Goal: Information Seeking & Learning: Learn about a topic

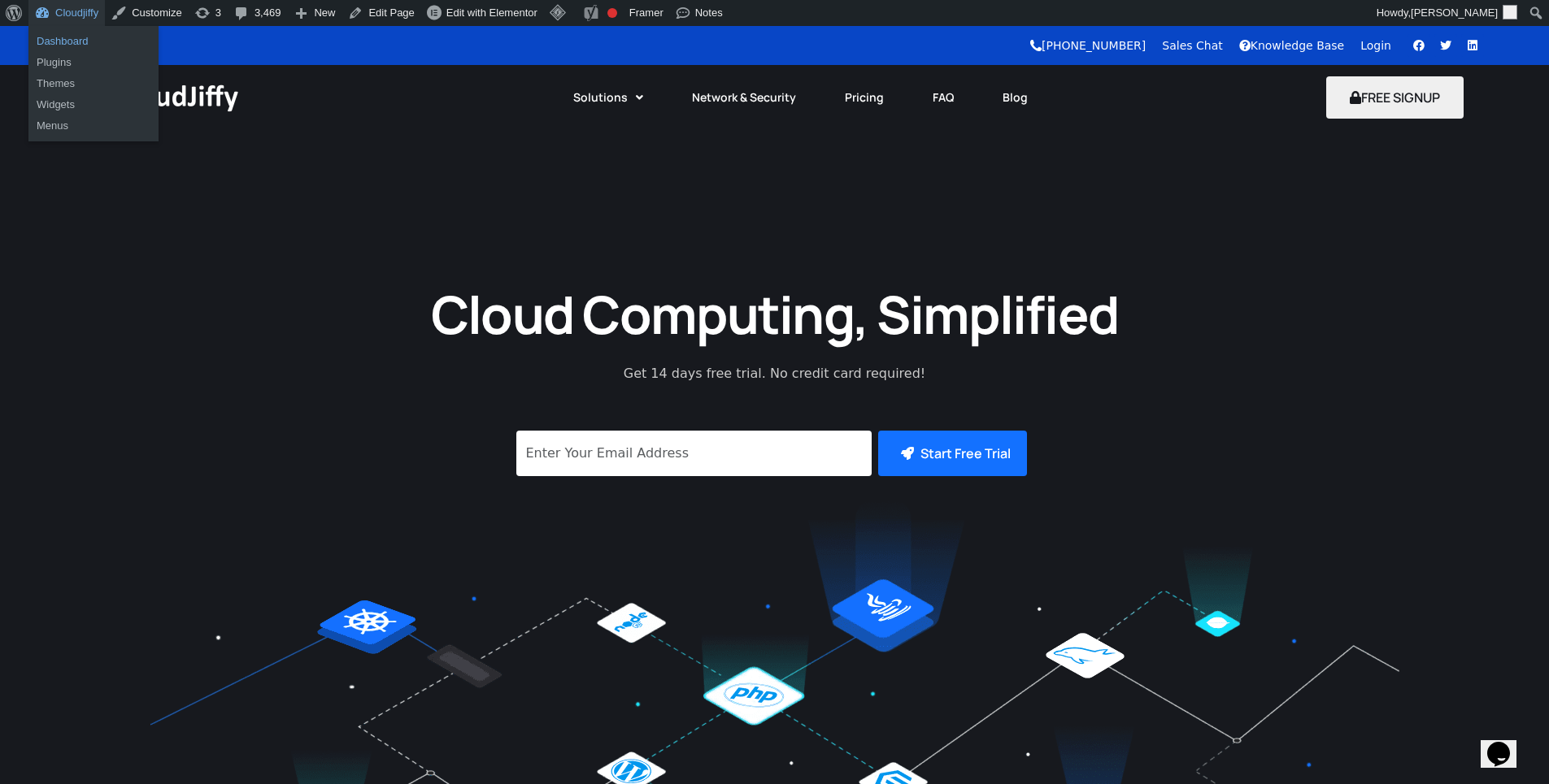
click at [77, 45] on link "Dashboard" at bounding box center [93, 41] width 130 height 21
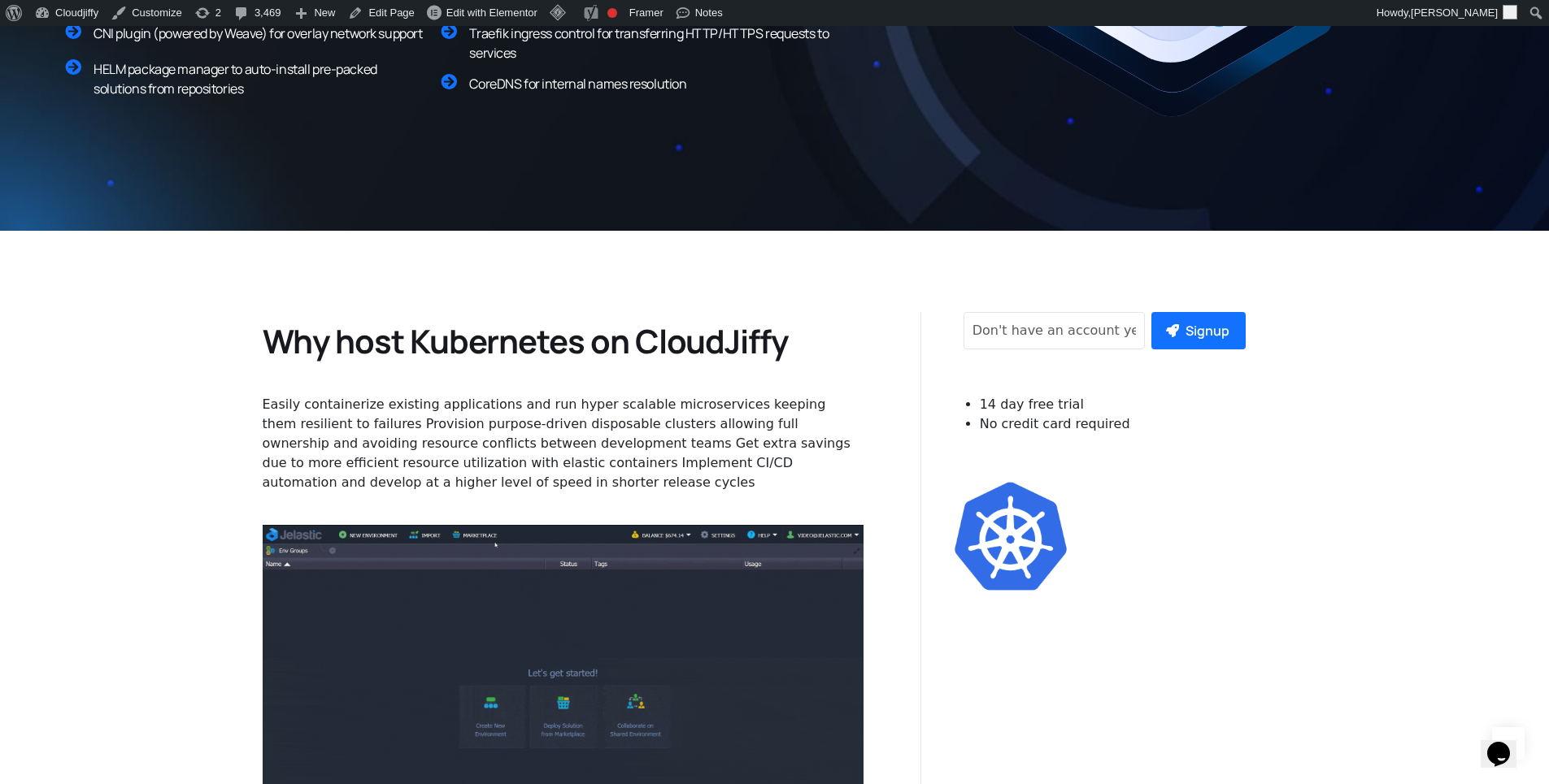
scroll to position [390, 0]
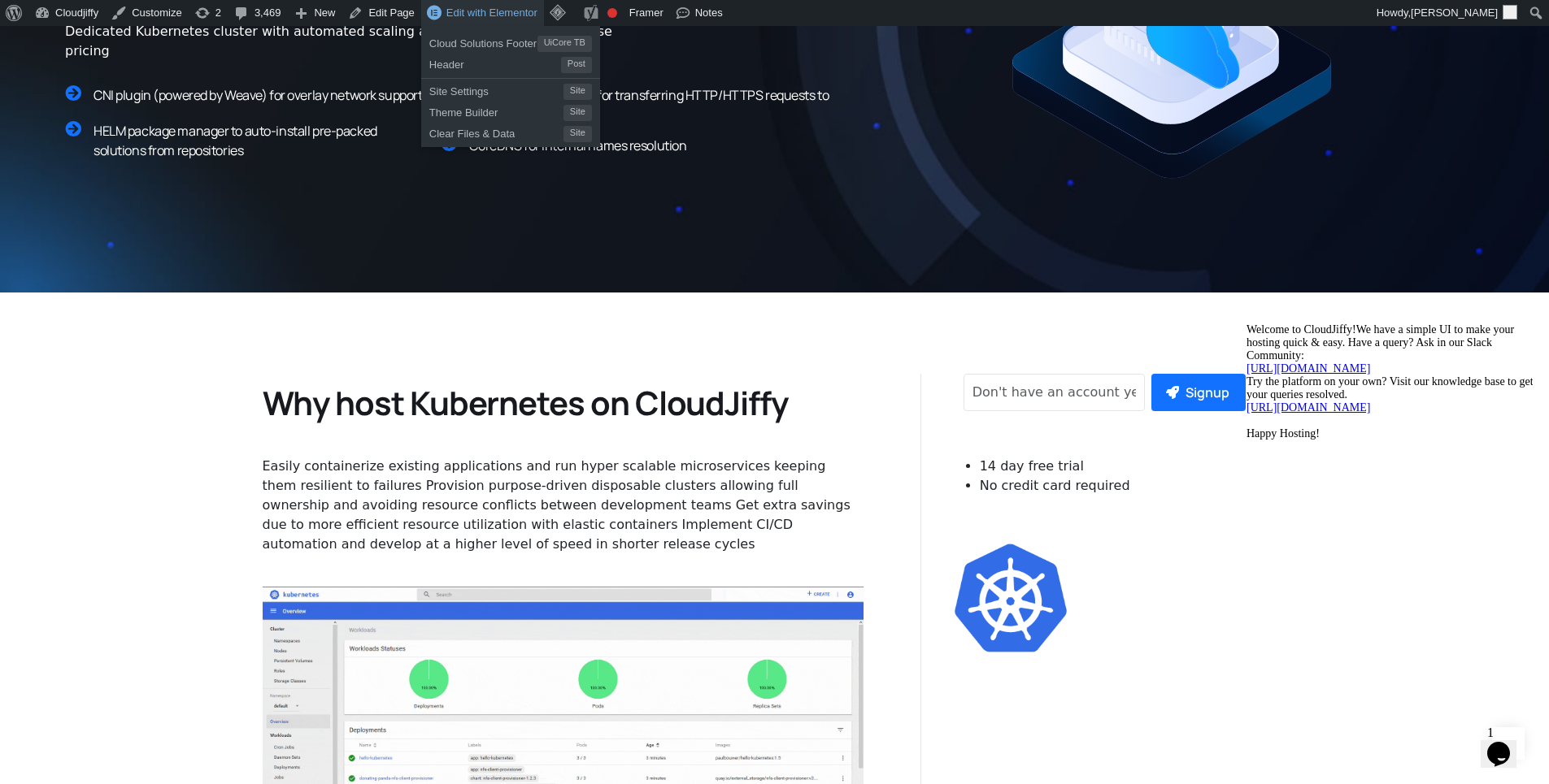
click at [472, 17] on span "Edit with Elementor" at bounding box center [491, 12] width 91 height 12
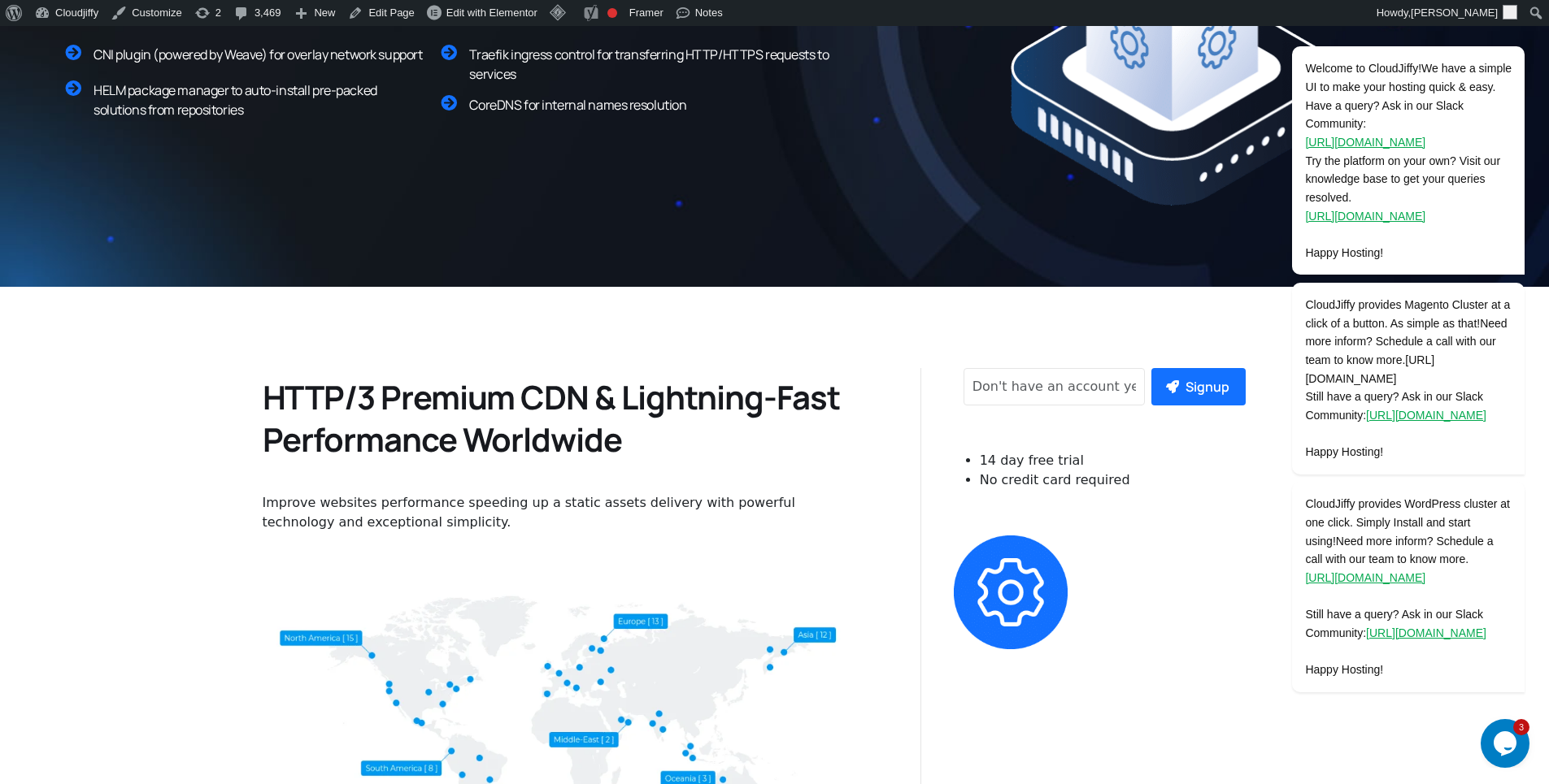
scroll to position [390, 0]
